Goal: Task Accomplishment & Management: Manage account settings

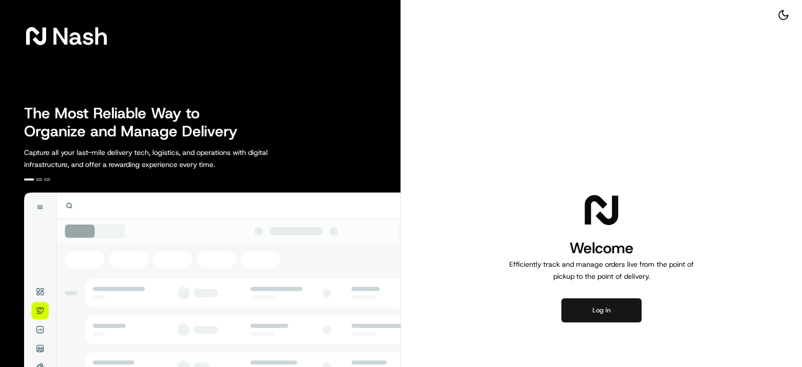
click at [620, 306] on button "Log in" at bounding box center [601, 310] width 80 height 24
